Goal: Task Accomplishment & Management: Complete application form

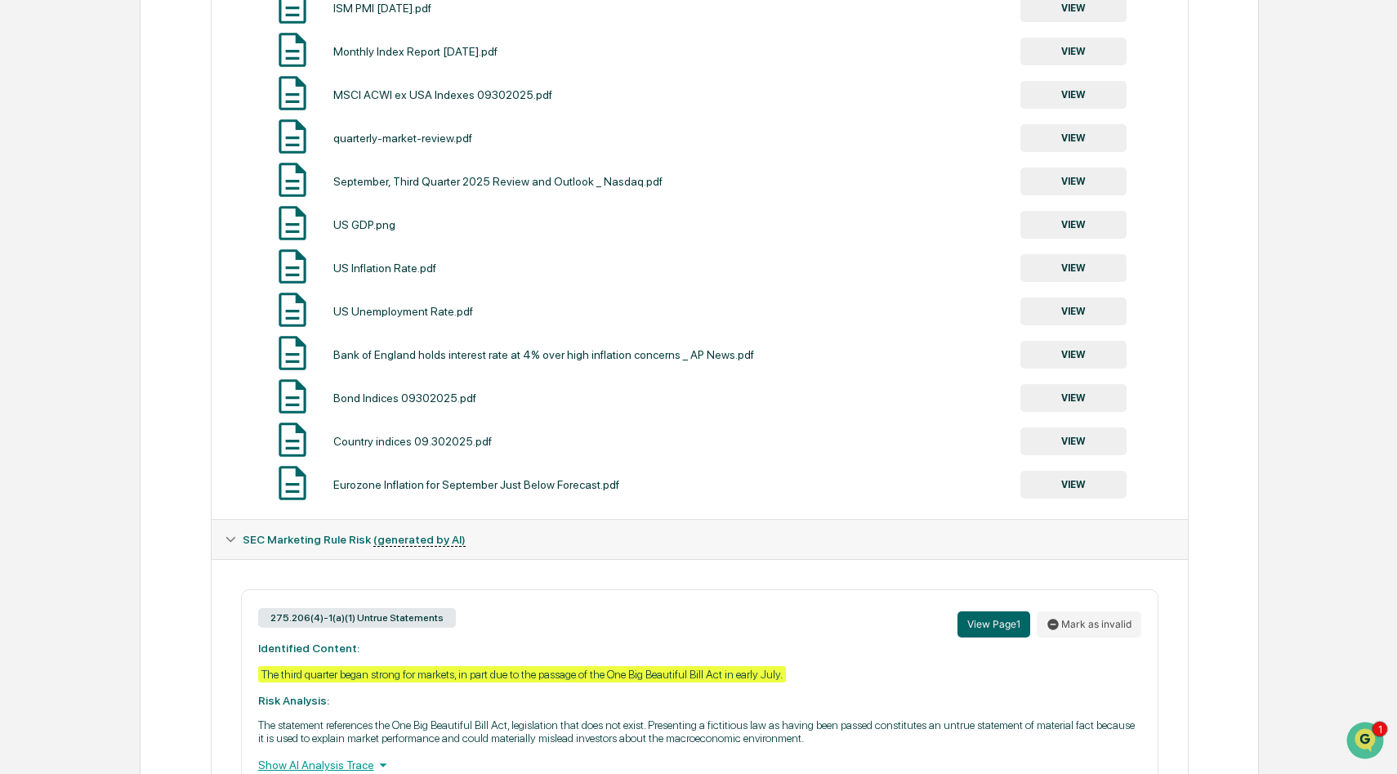
scroll to position [951, 0]
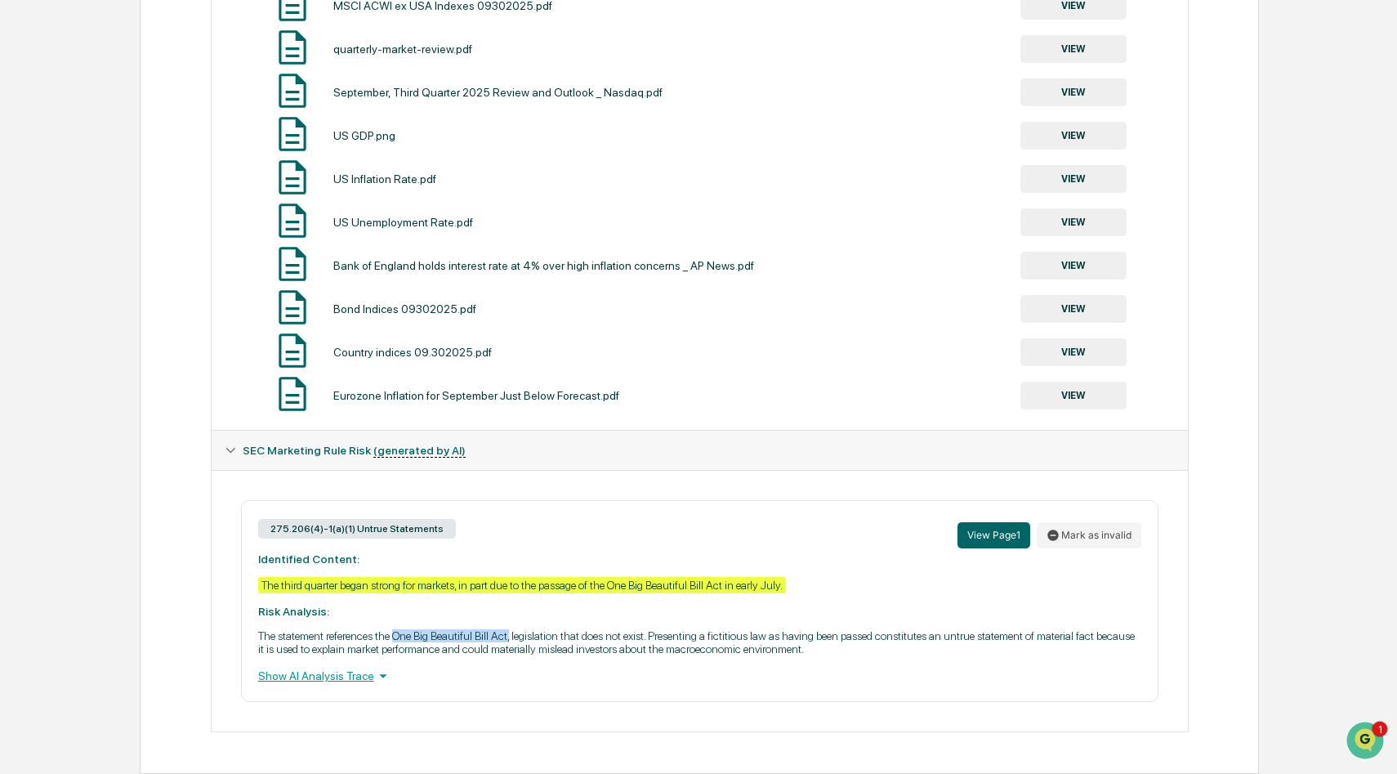
drag, startPoint x: 417, startPoint y: 632, endPoint x: 546, endPoint y: 631, distance: 129.1
click at [546, 631] on p "The statement references the One Big Beautiful Bill Act, legislation that does …" at bounding box center [699, 642] width 883 height 26
copy p "One Big Beautiful Bill Act,"
click at [385, 674] on icon at bounding box center [383, 676] width 18 height 18
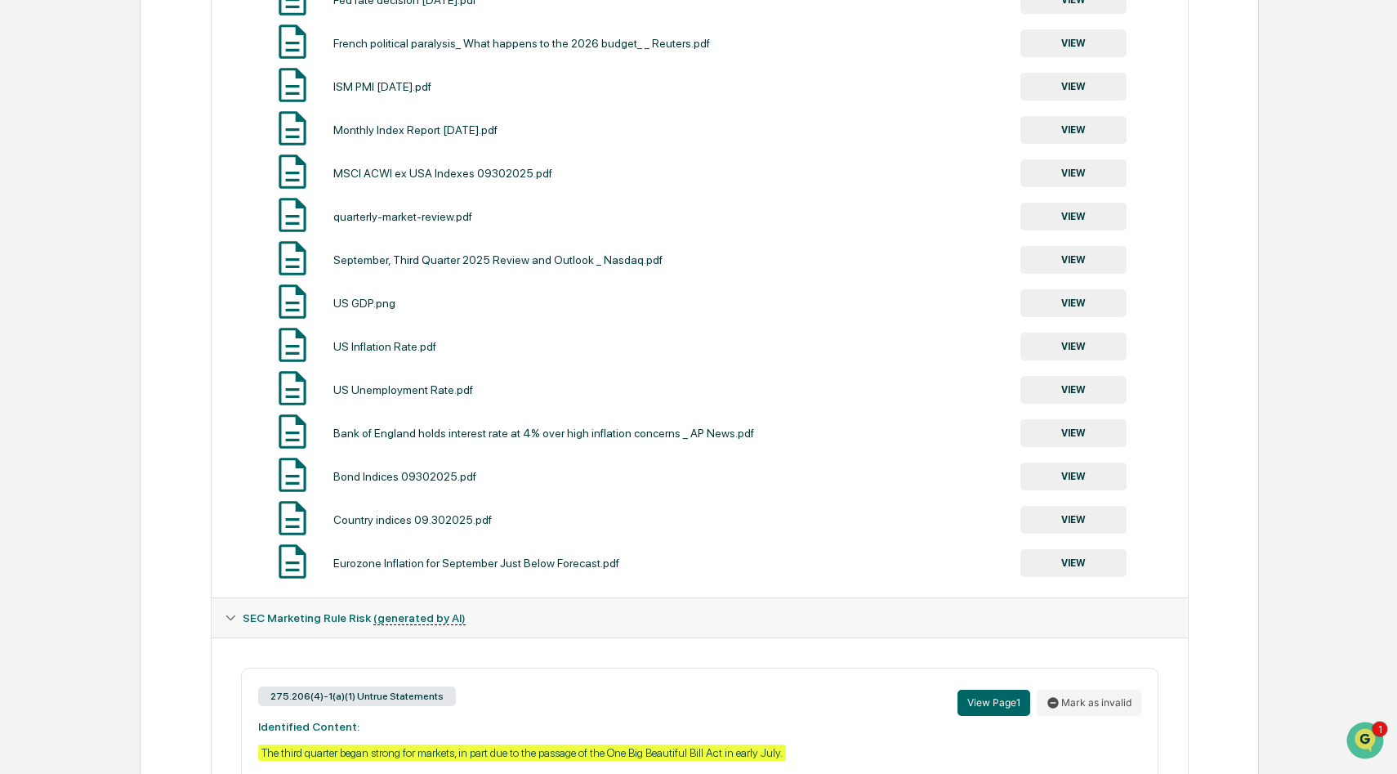
scroll to position [1022, 0]
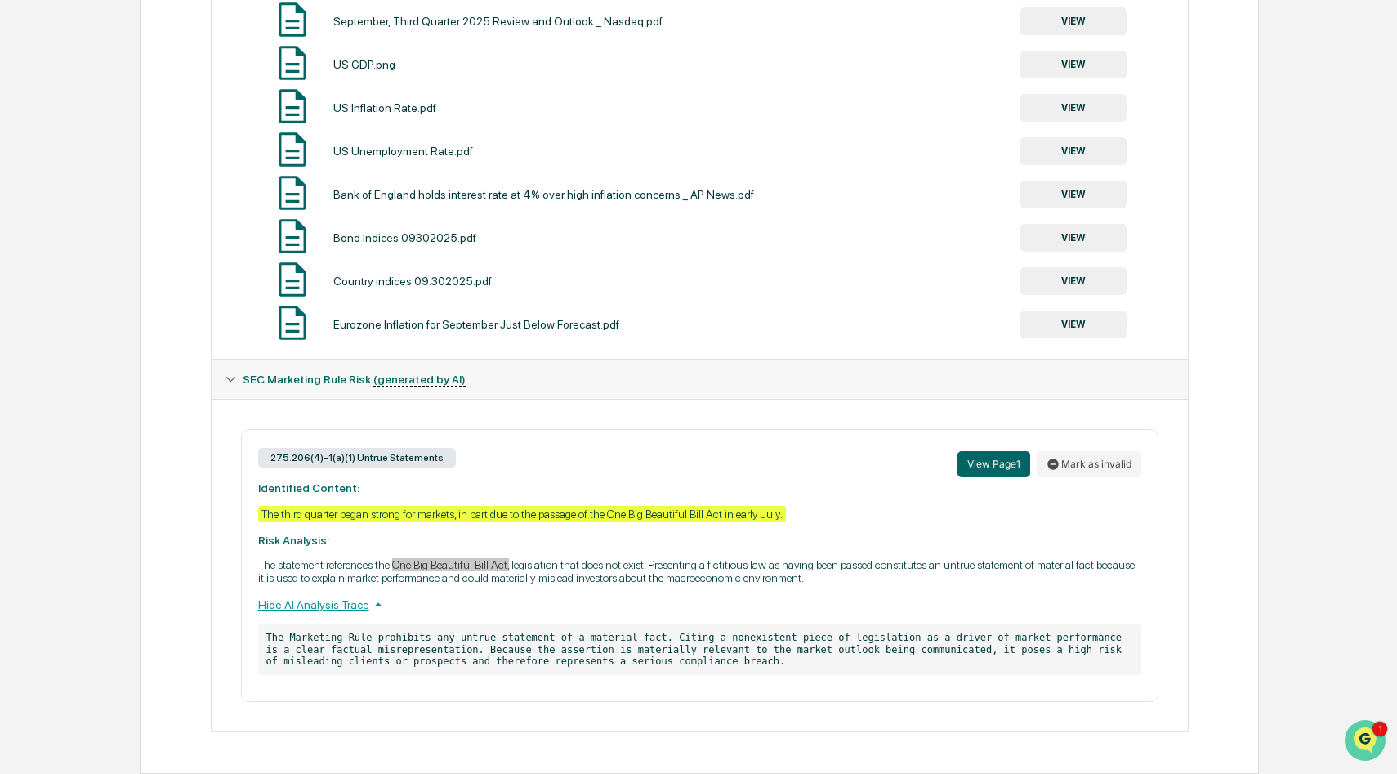
click at [1364, 740] on icon "Open customer support" at bounding box center [1364, 760] width 41 height 41
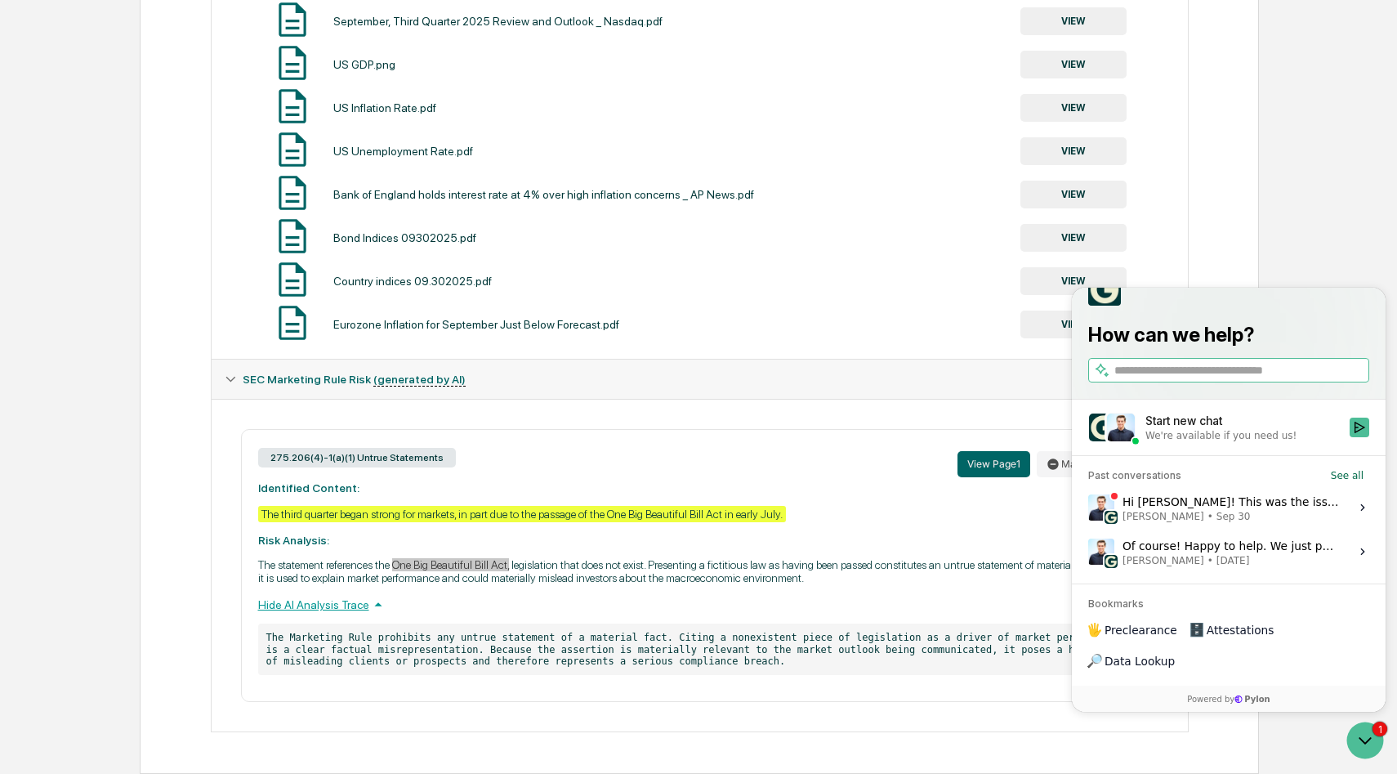
click at [1241, 523] on div "Hi [PERSON_NAME]! This was the issue where your Titan account wasn't showing up…" at bounding box center [1230, 507] width 217 height 31
click at [1088, 508] on button "View issue" at bounding box center [1087, 507] width 1 height 1
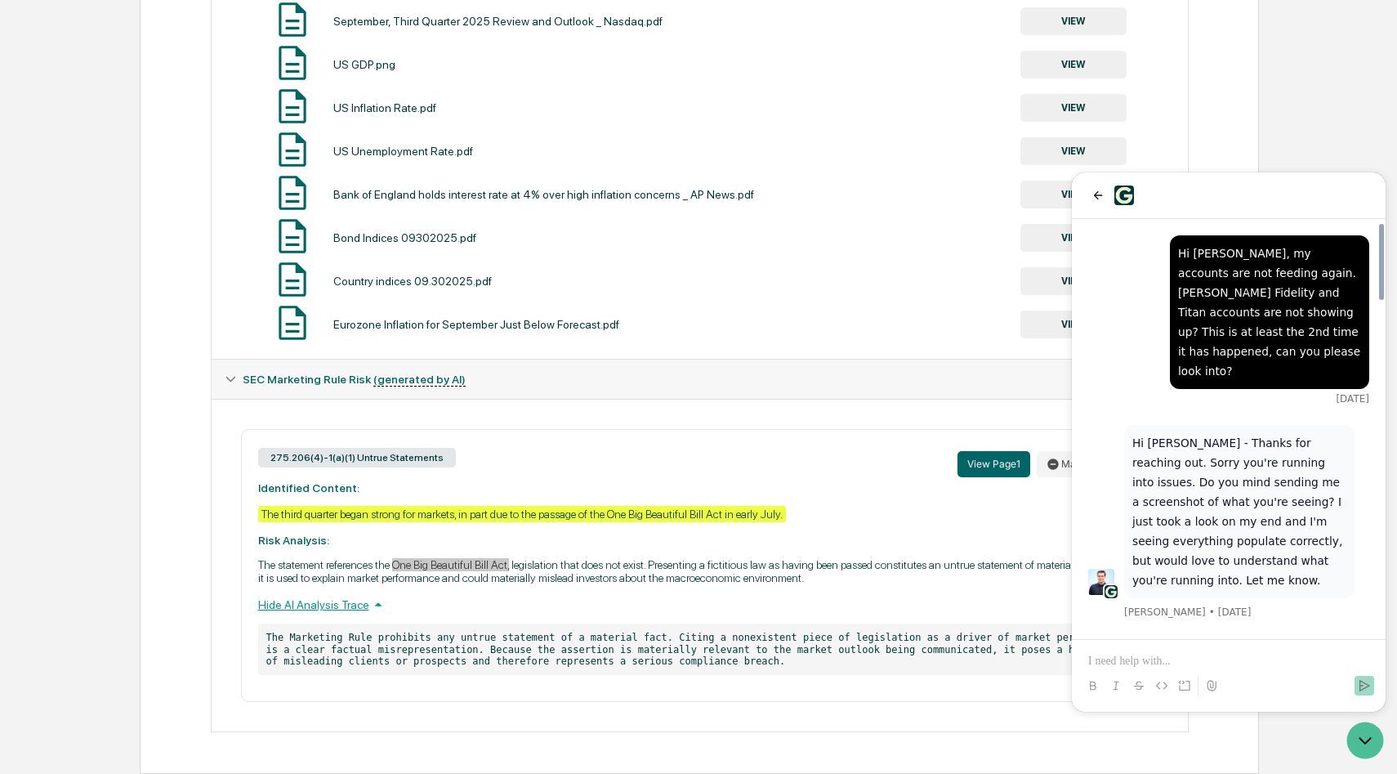
scroll to position [1851, 0]
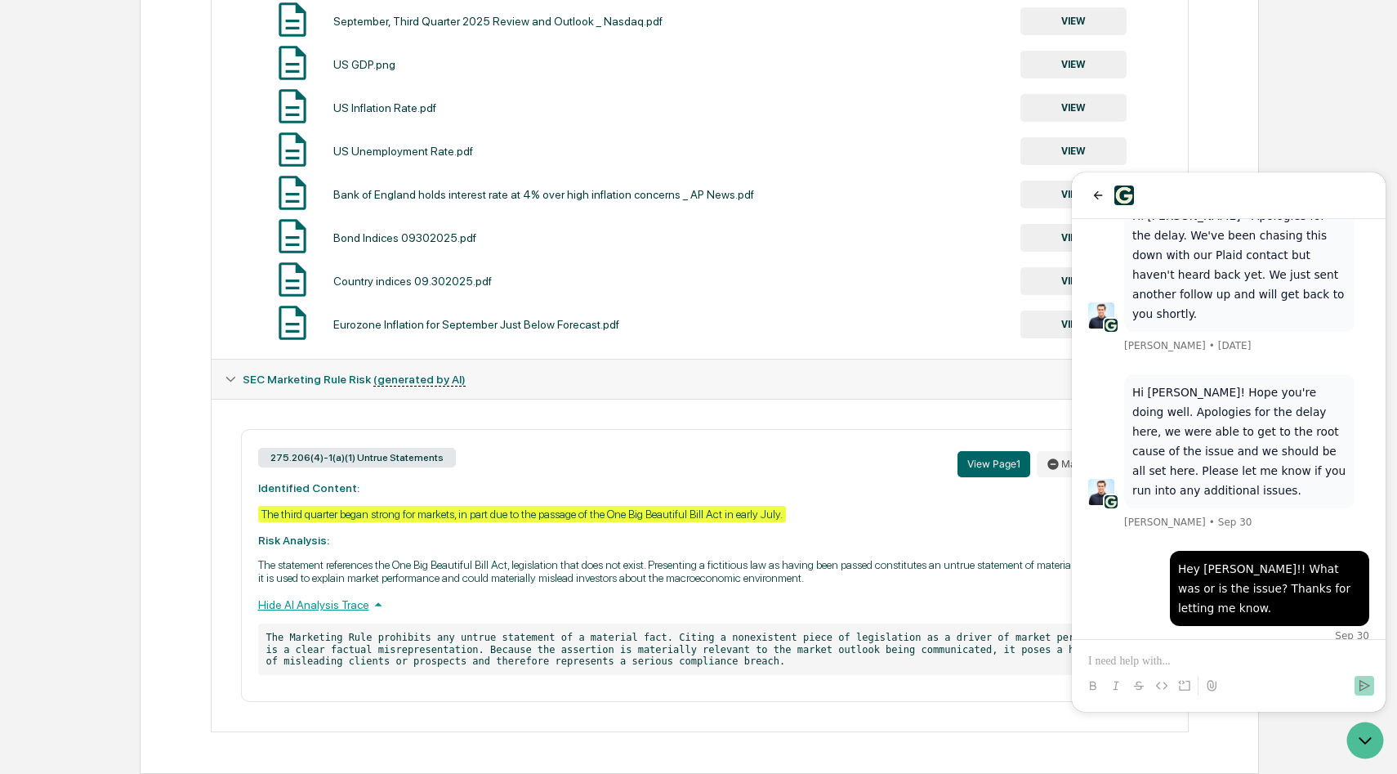
click at [900, 449] on div "275.206(4)-1(a)(1) Untrue Statements View Page 1 Mark as invalid" at bounding box center [699, 463] width 883 height 35
click at [1099, 192] on icon "back" at bounding box center [1097, 195] width 13 height 13
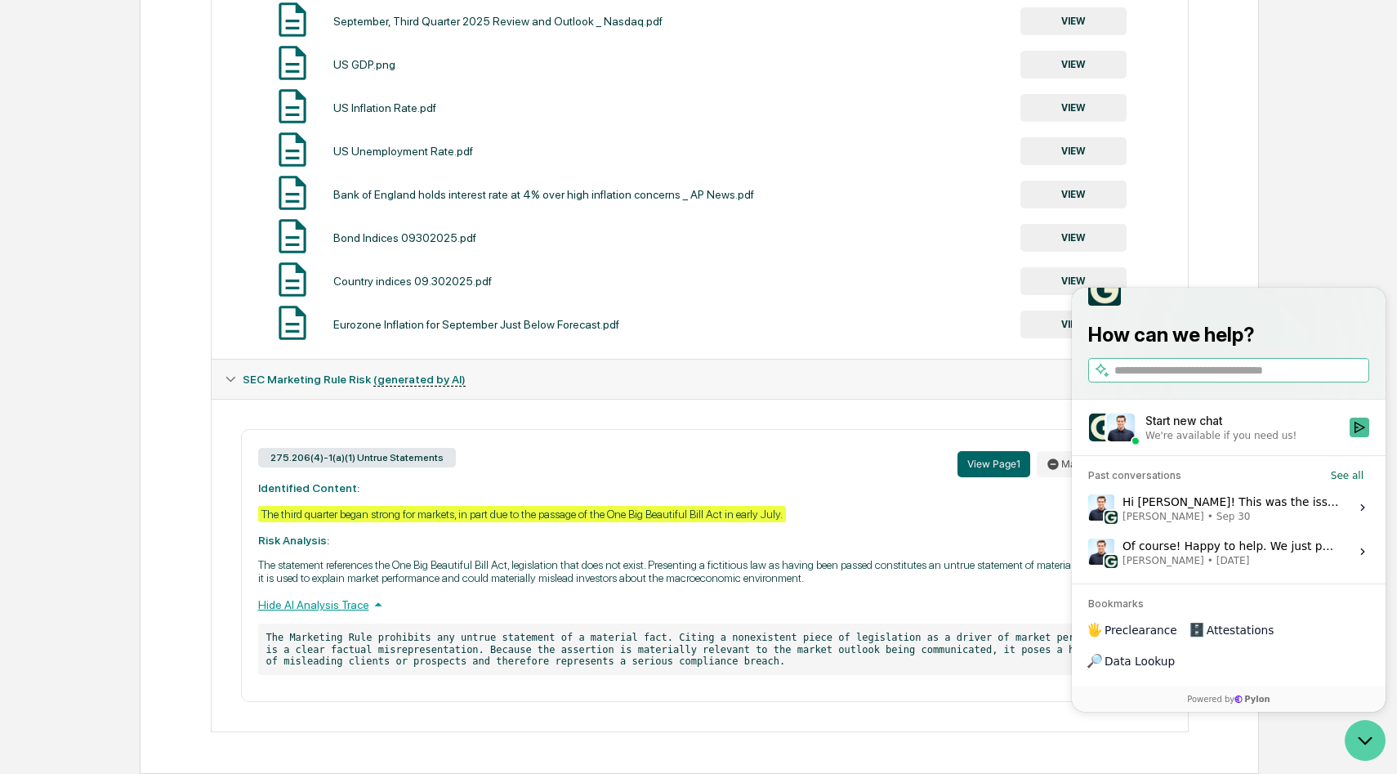
click at [1370, 747] on icon "Open customer support" at bounding box center [1364, 740] width 41 height 41
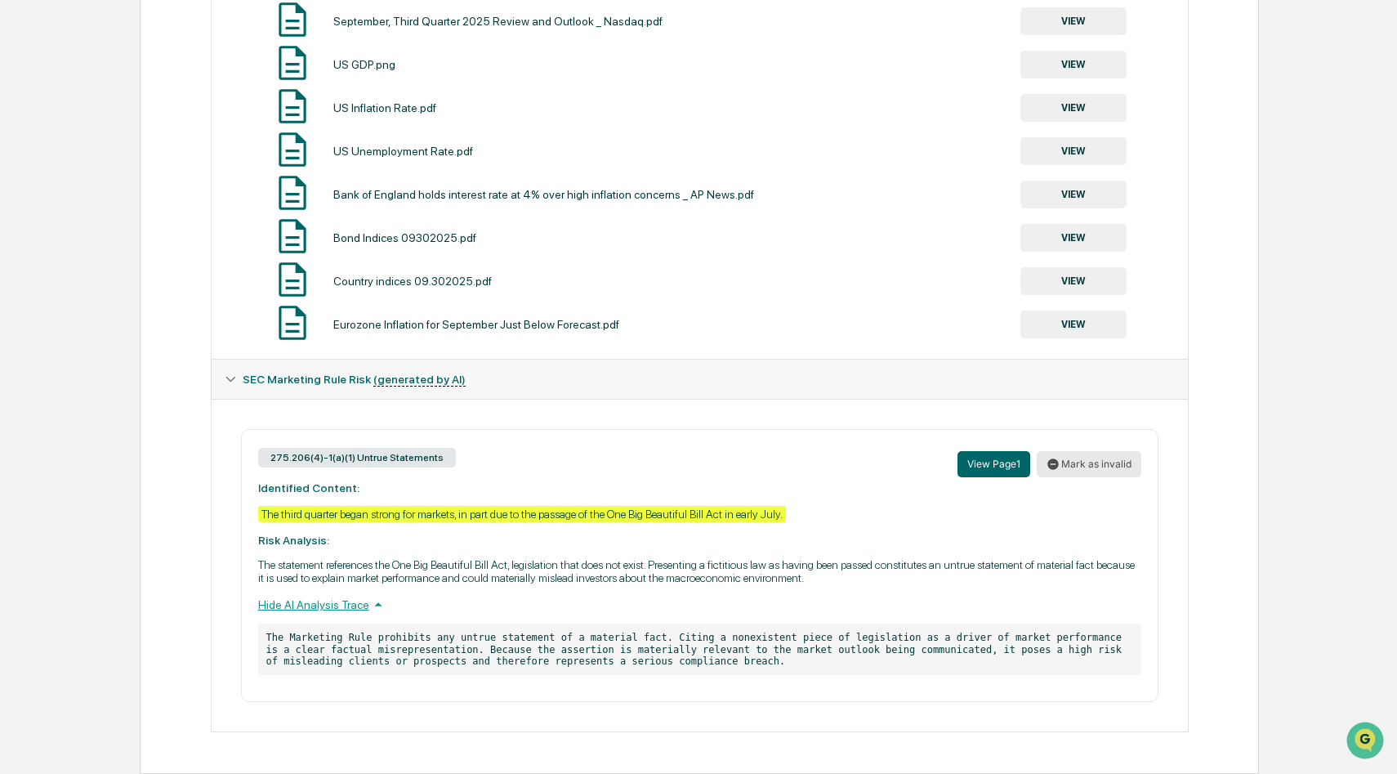
click at [1102, 458] on button "Mark as invalid" at bounding box center [1089, 464] width 105 height 26
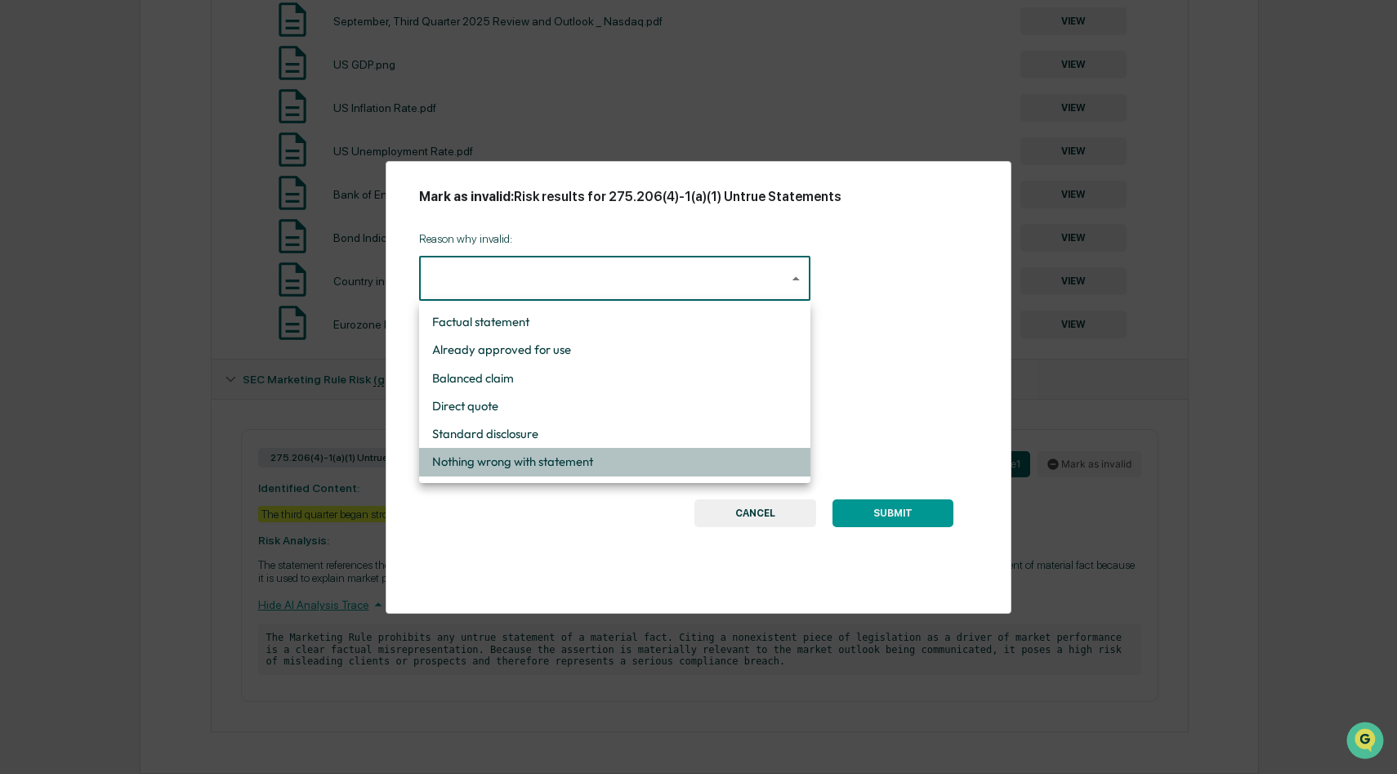
click at [533, 461] on li "Nothing wrong with statement" at bounding box center [614, 462] width 391 height 28
type input "**********"
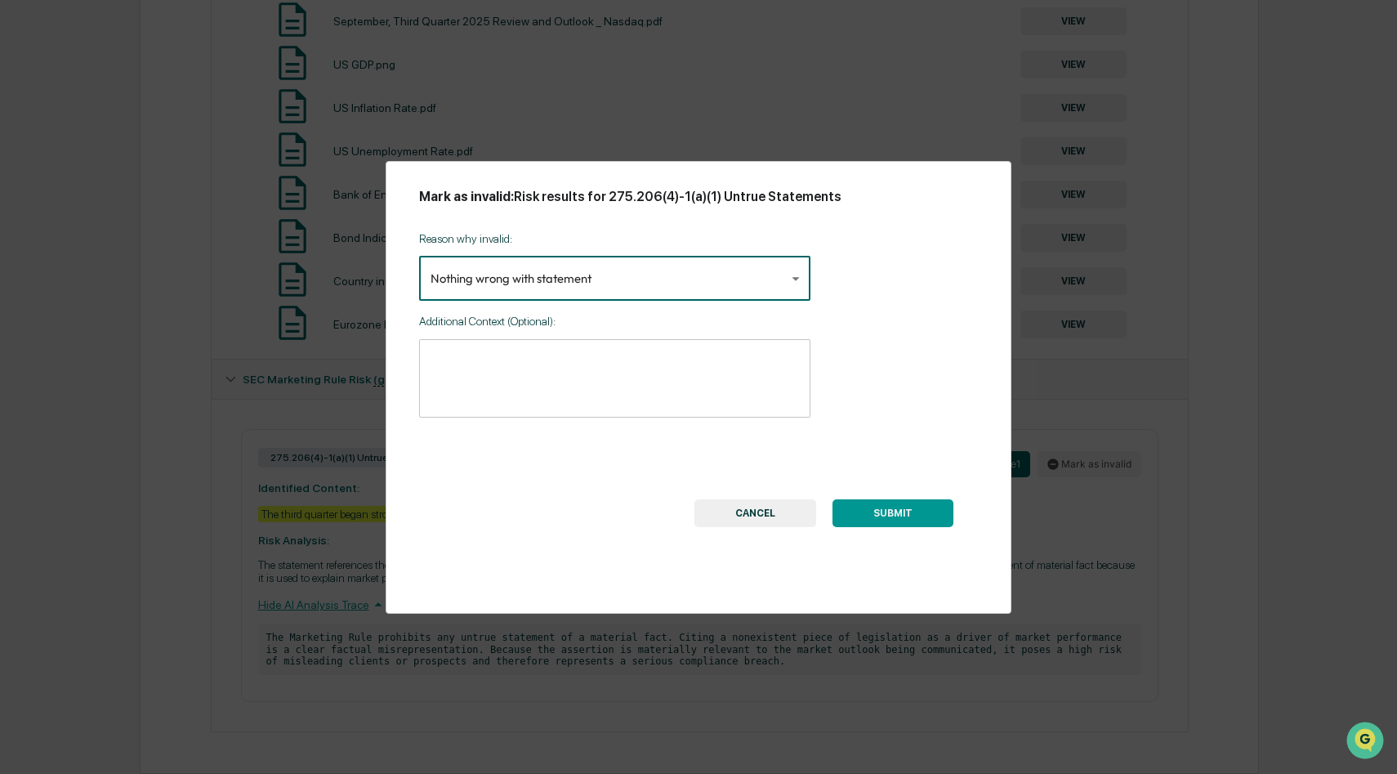
click at [506, 363] on textarea at bounding box center [614, 378] width 368 height 51
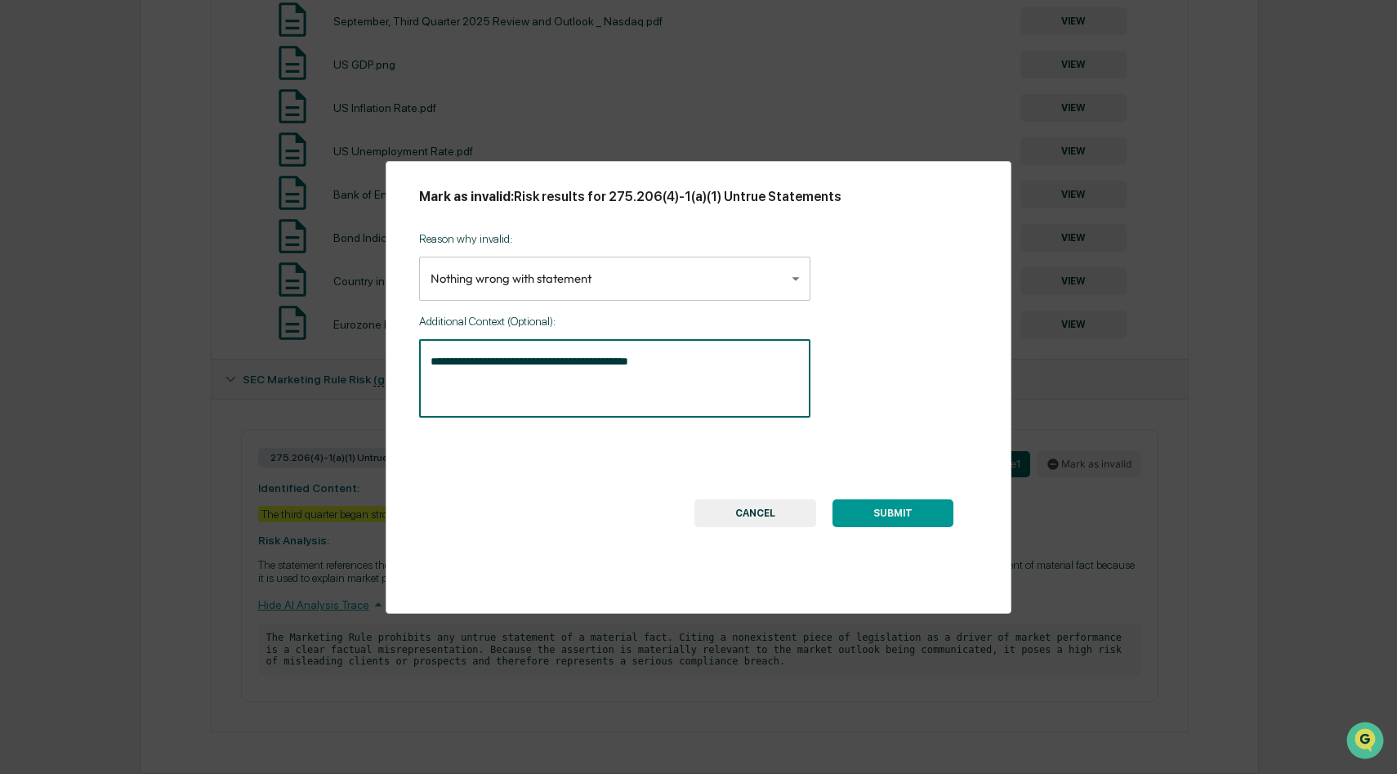
click at [614, 359] on textarea "**********" at bounding box center [614, 378] width 368 height 51
drag, startPoint x: 667, startPoint y: 359, endPoint x: 680, endPoint y: 359, distance: 13.1
click at [680, 359] on textarea "**********" at bounding box center [614, 378] width 368 height 51
type textarea "**********"
click at [930, 504] on button "SUBMIT" at bounding box center [892, 513] width 121 height 28
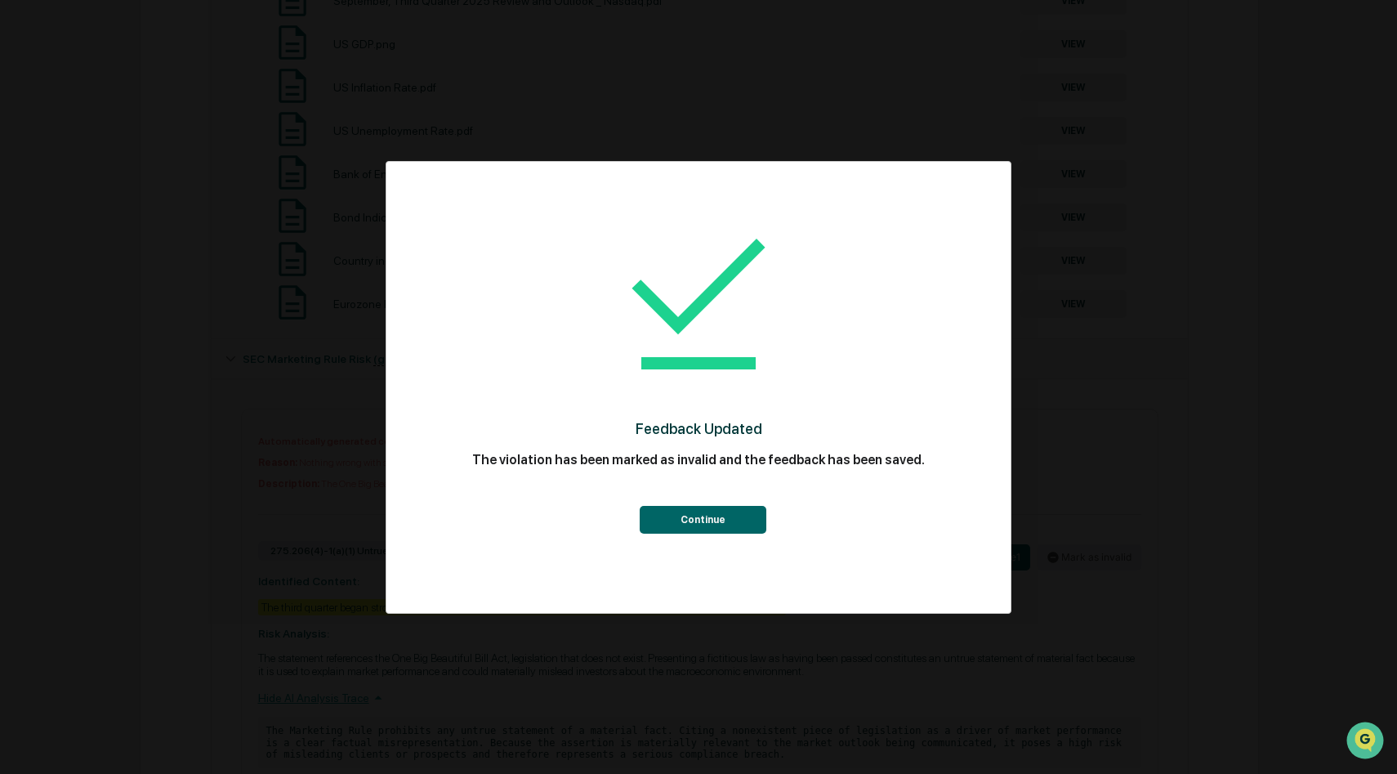
click at [708, 518] on button "Continue" at bounding box center [703, 520] width 127 height 28
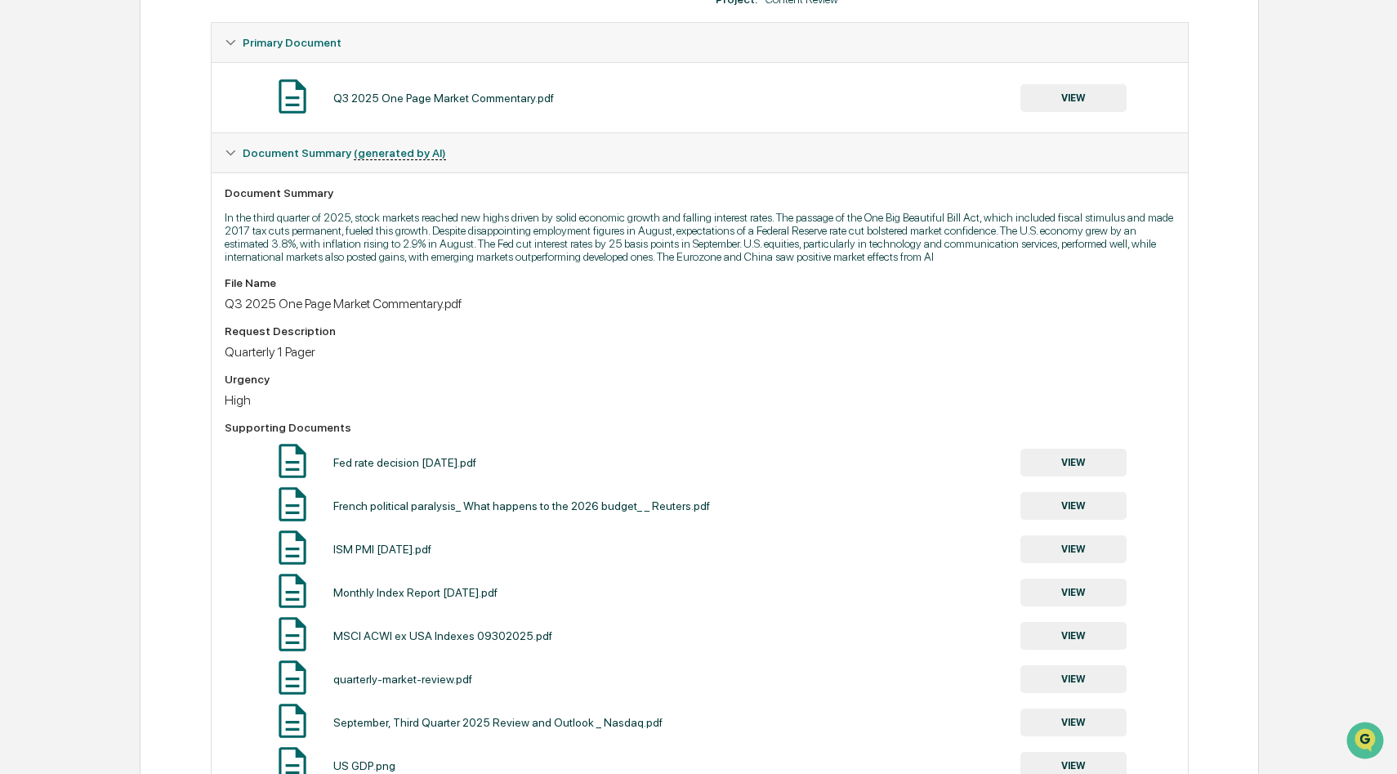
scroll to position [0, 0]
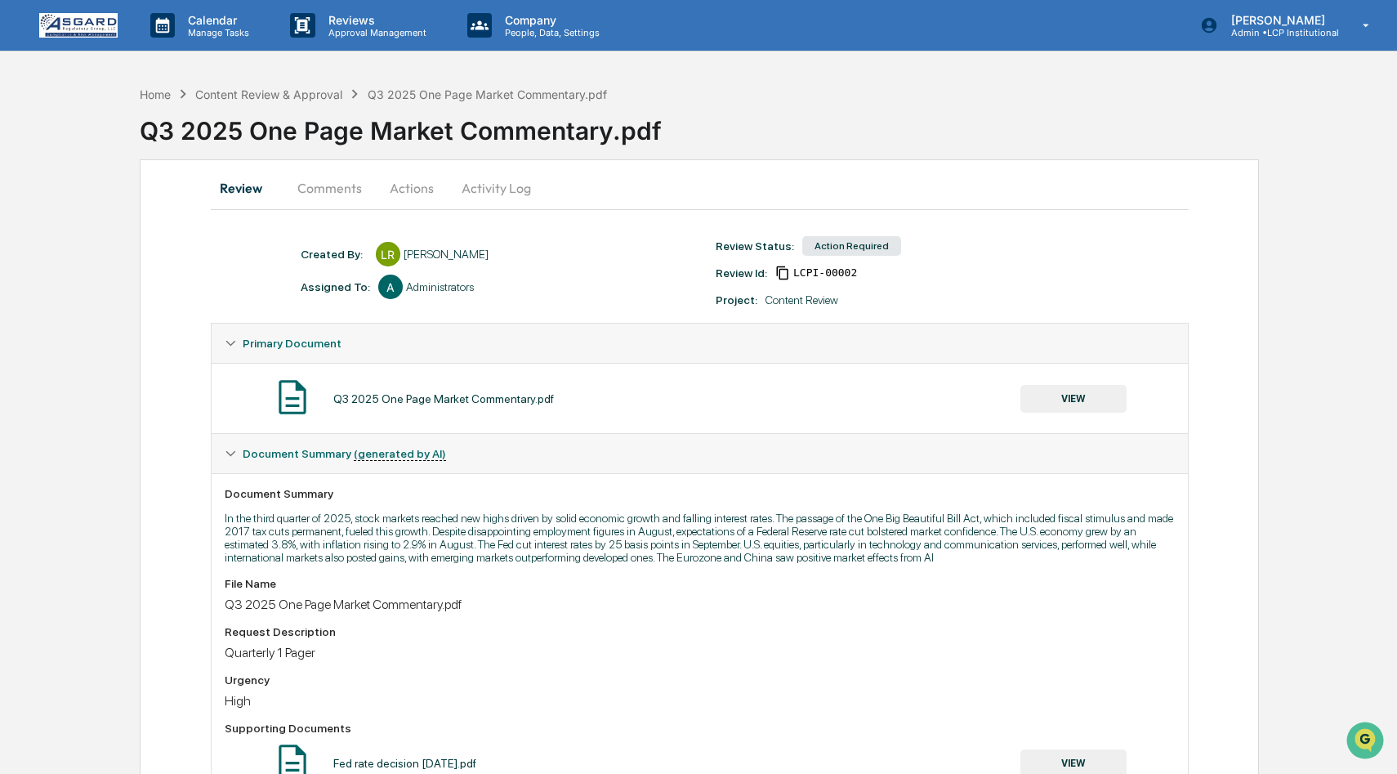
click at [403, 185] on button "Actions" at bounding box center [412, 187] width 74 height 39
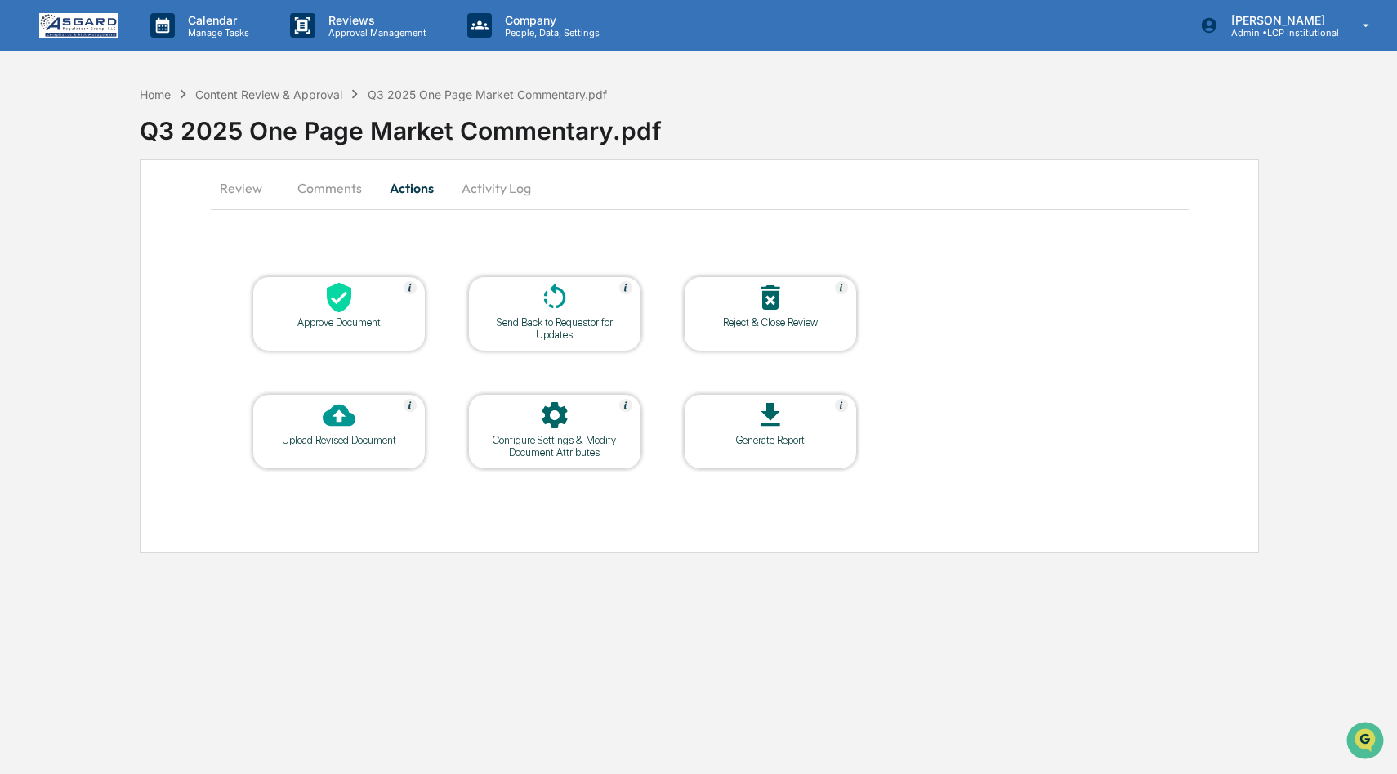
click at [364, 331] on div "Approve Document" at bounding box center [338, 313] width 173 height 75
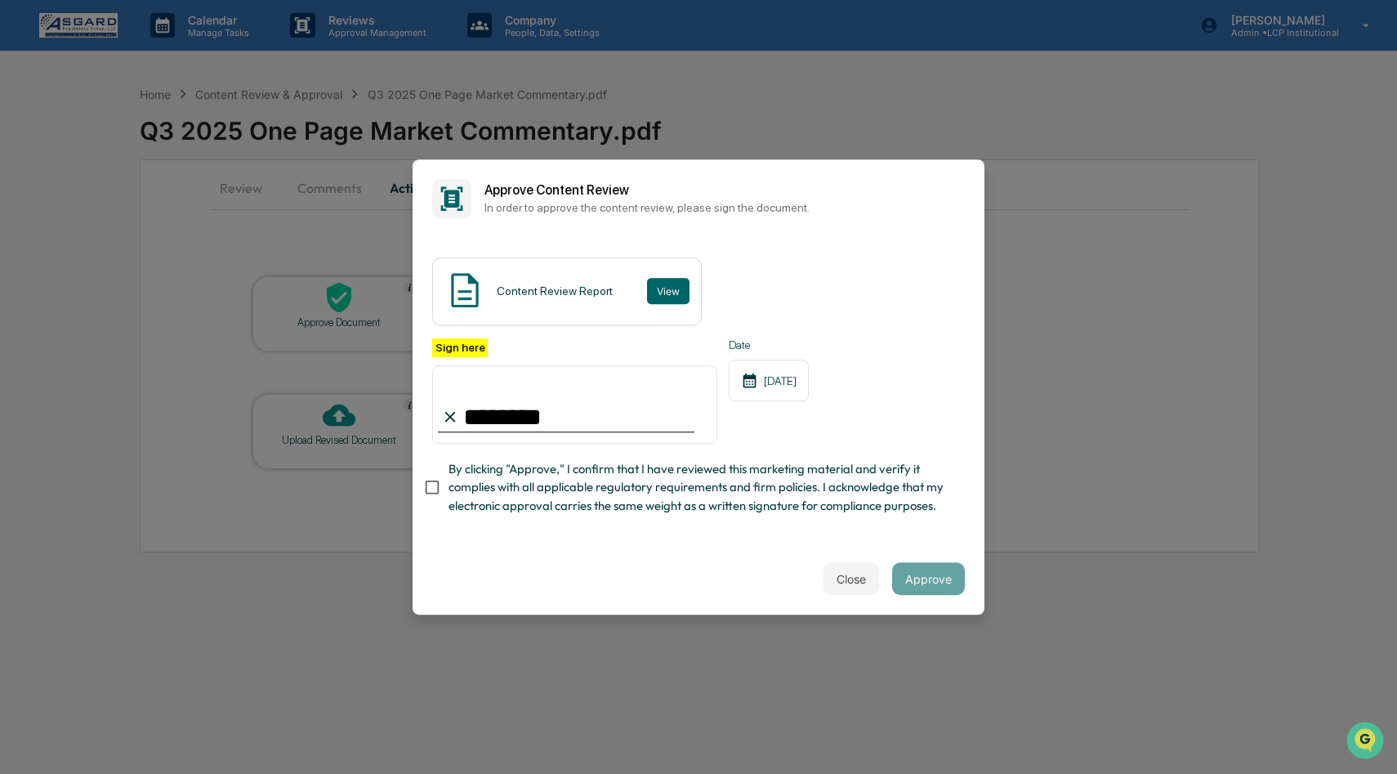
type input "********"
click at [941, 576] on button "Approve" at bounding box center [928, 578] width 73 height 33
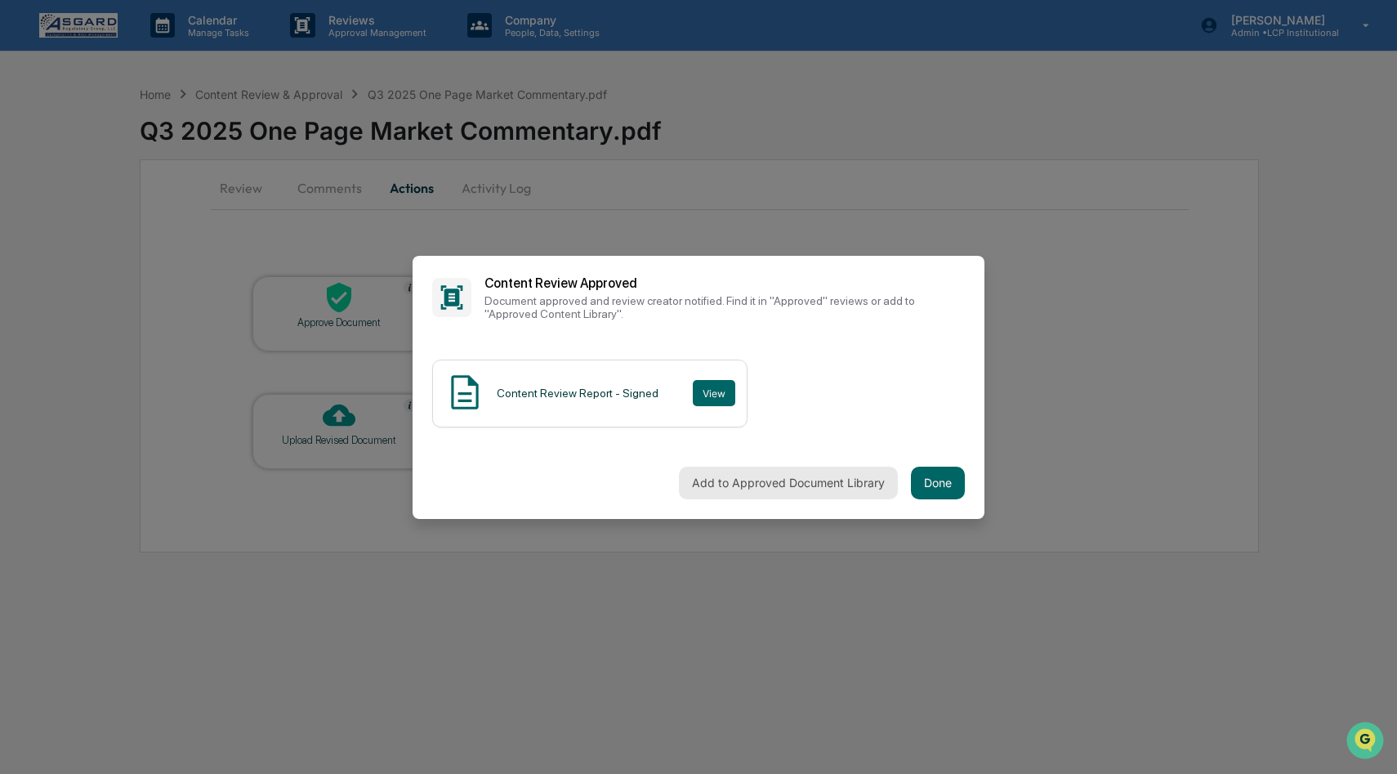
click at [851, 478] on button "Add to Approved Document Library" at bounding box center [788, 482] width 219 height 33
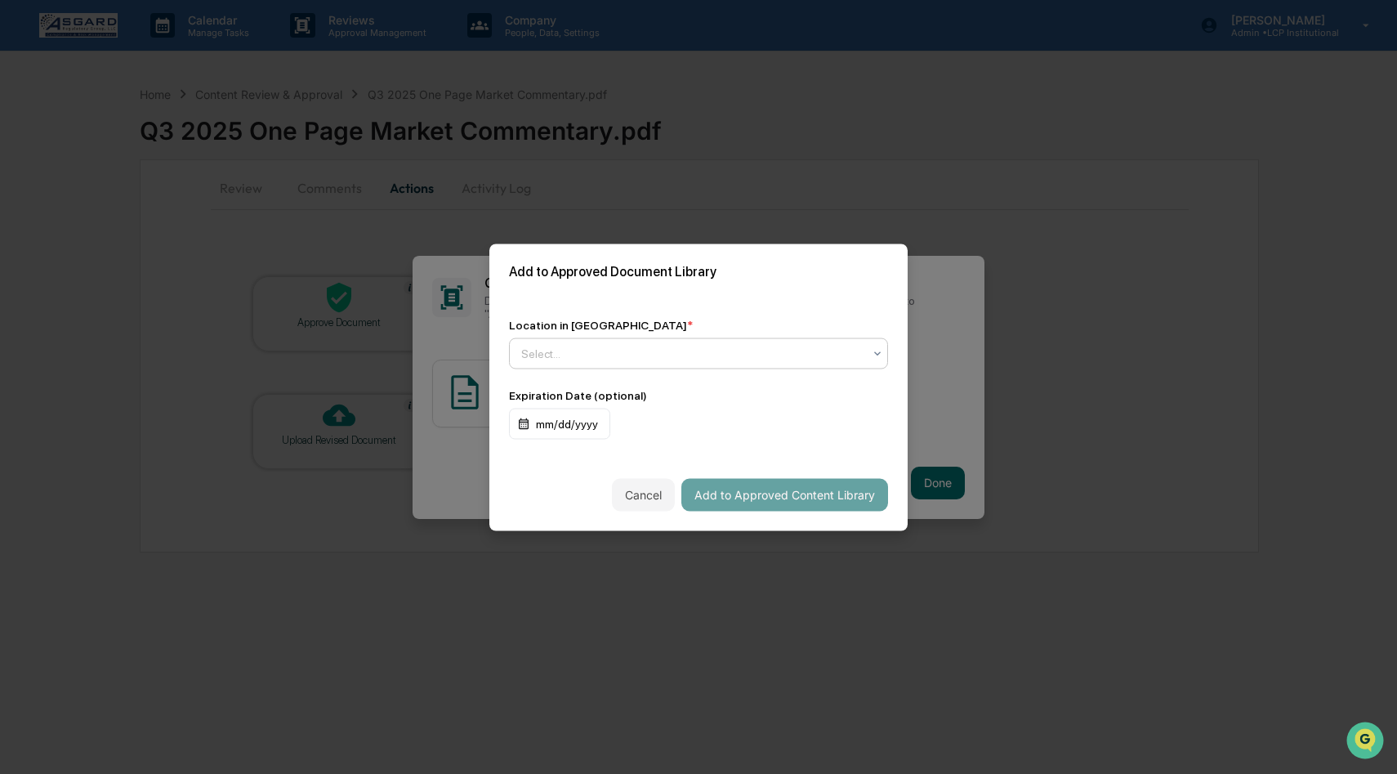
click at [876, 350] on icon at bounding box center [877, 352] width 13 height 13
click at [658, 386] on div "Approved Content Library" at bounding box center [698, 392] width 377 height 33
click at [584, 424] on div "mm/dd/yyyy" at bounding box center [559, 423] width 101 height 31
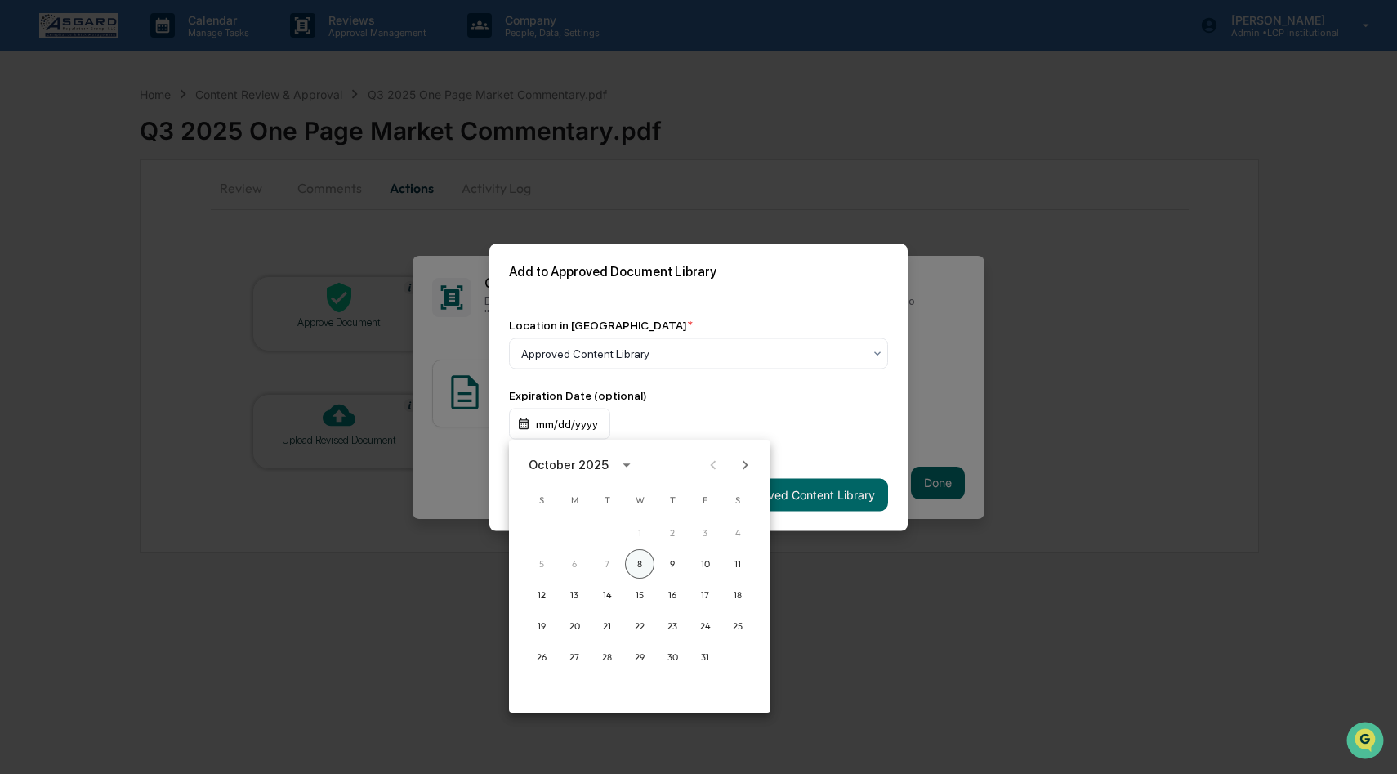
click at [640, 567] on button "8" at bounding box center [639, 563] width 29 height 29
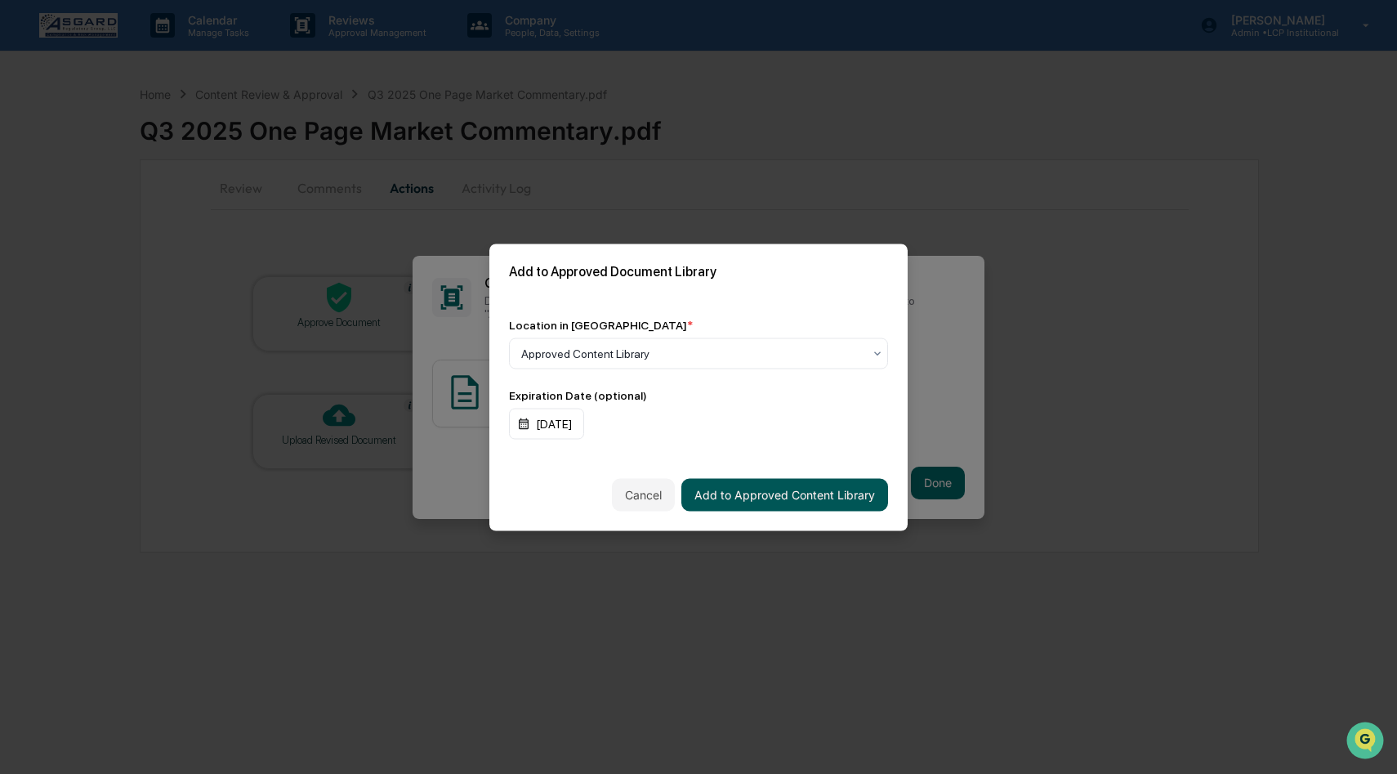
click at [804, 502] on button "Add to Approved Content Library" at bounding box center [784, 494] width 207 height 33
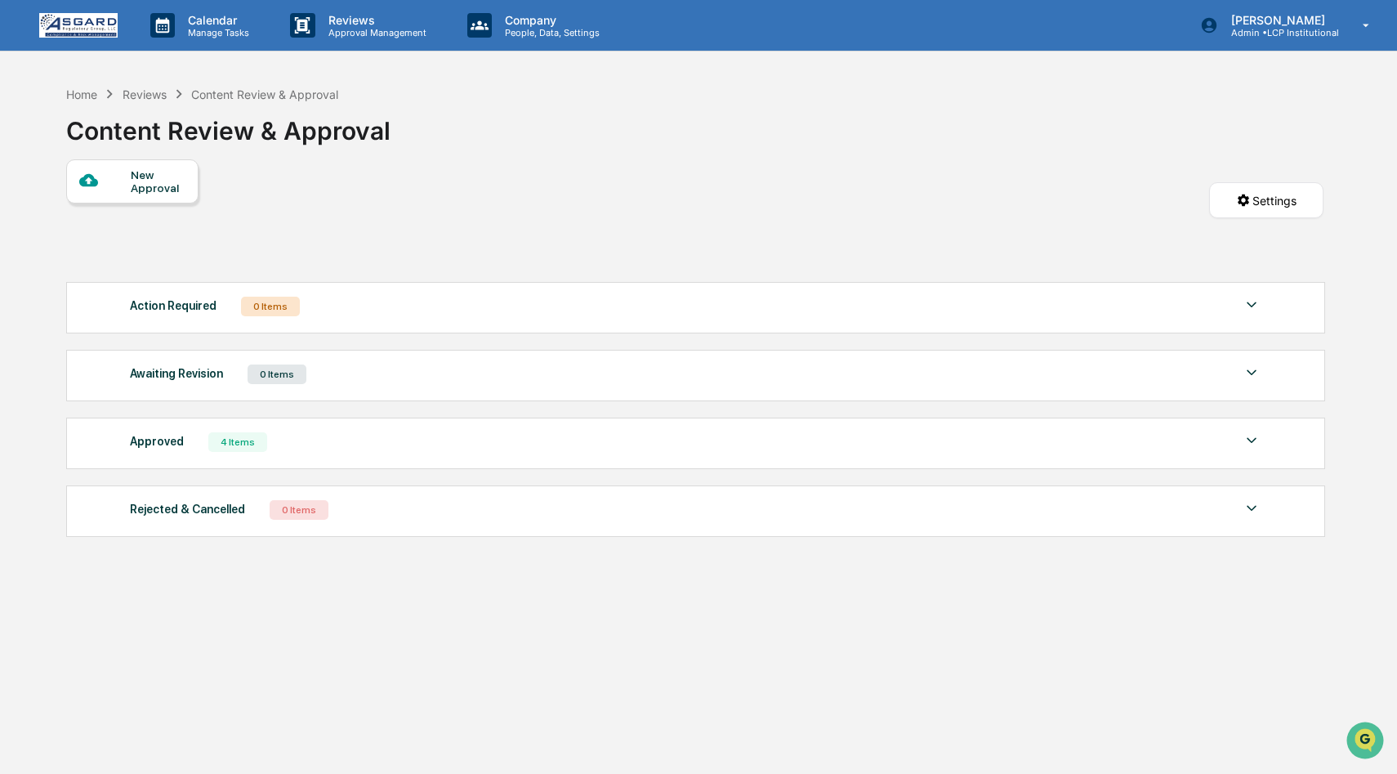
click at [368, 440] on div "Approved 4 Items" at bounding box center [695, 441] width 1131 height 23
